Goal: Find specific page/section: Find specific page/section

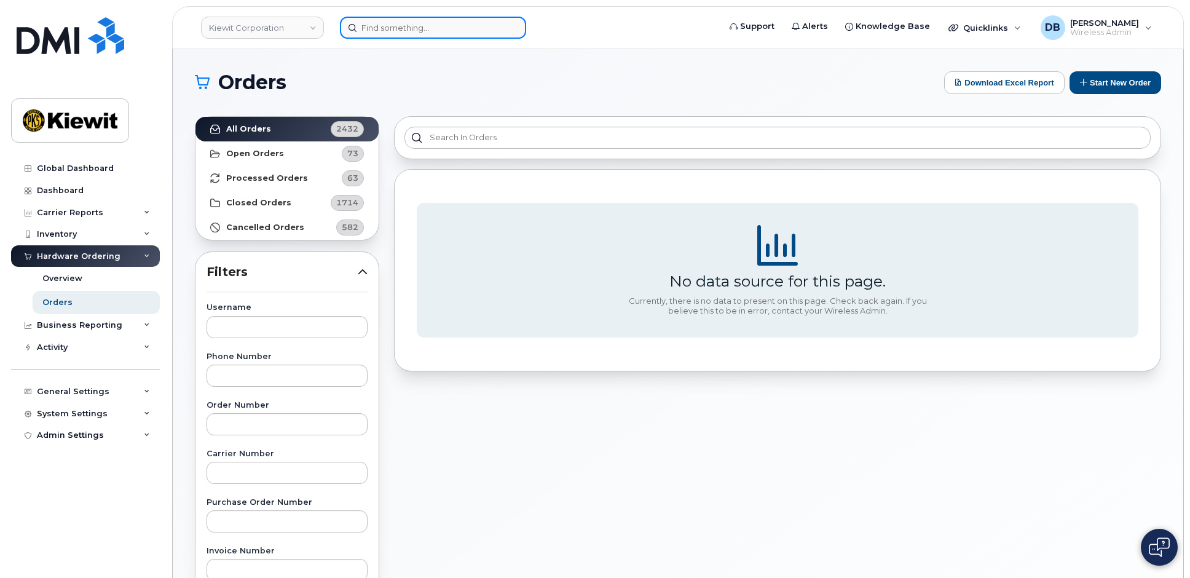
drag, startPoint x: 0, startPoint y: 0, endPoint x: 390, endPoint y: 20, distance: 390.2
click at [390, 20] on input at bounding box center [433, 28] width 186 height 22
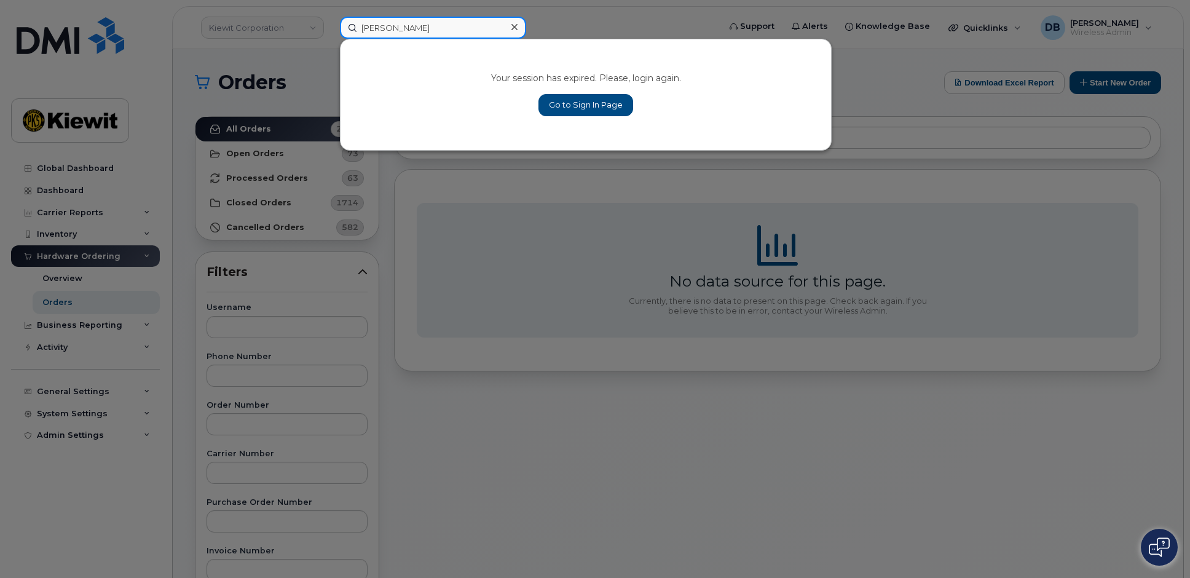
type input "[PERSON_NAME]"
click at [594, 113] on link "Go to Sign In Page" at bounding box center [585, 105] width 95 height 22
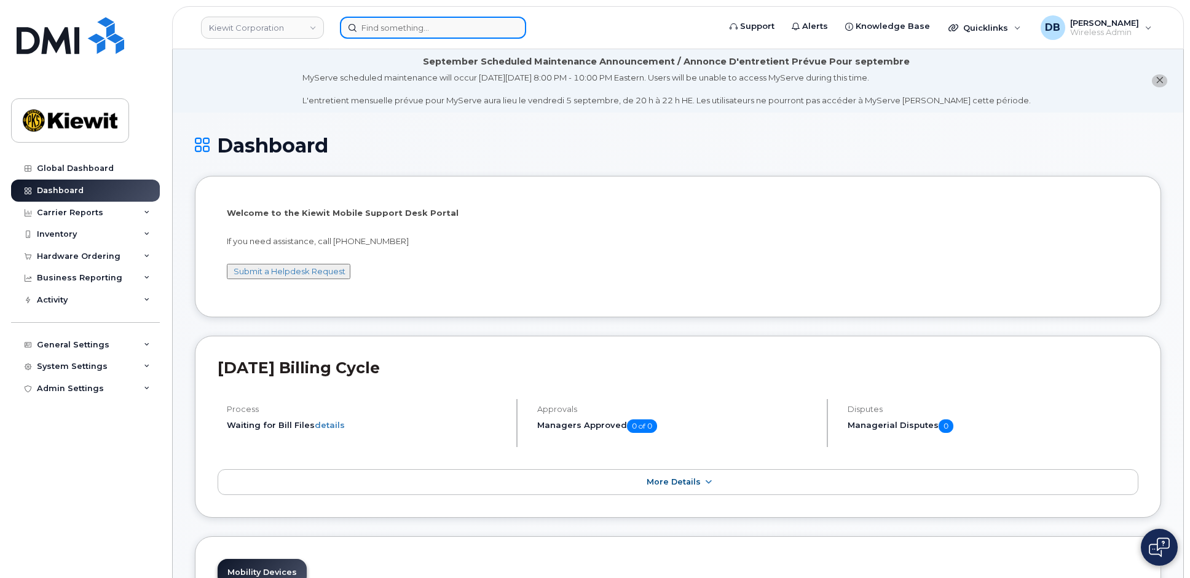
click at [388, 26] on input at bounding box center [433, 28] width 186 height 22
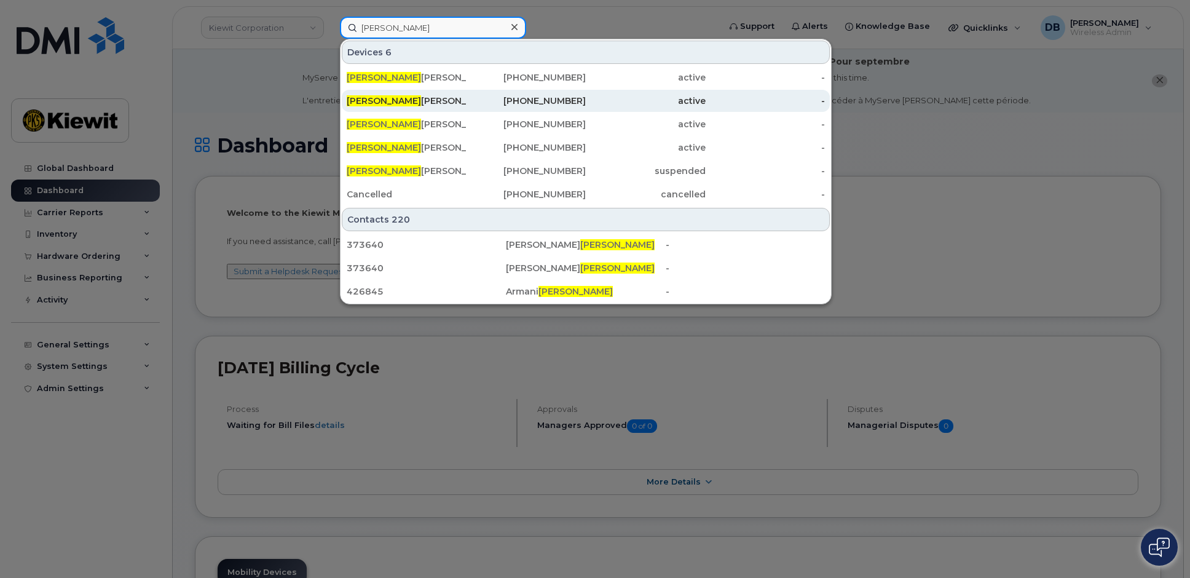
type input "[PERSON_NAME]"
click at [398, 103] on div "Tyson Beaton" at bounding box center [407, 101] width 120 height 12
